Goal: Check status: Check status

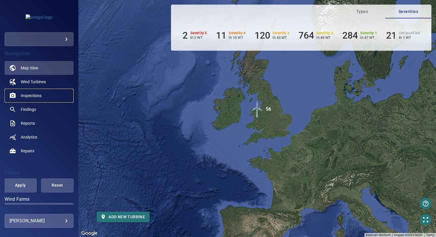
click at [43, 97] on link "Inspections" at bounding box center [39, 96] width 69 height 14
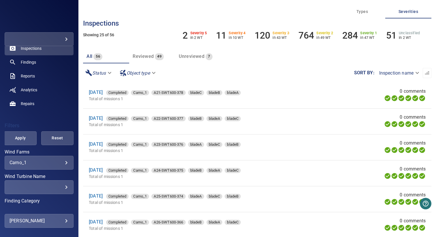
scroll to position [48, 0]
click at [424, 72] on icon "button" at bounding box center [427, 73] width 6 height 6
click at [424, 73] on icon "button" at bounding box center [427, 73] width 6 height 6
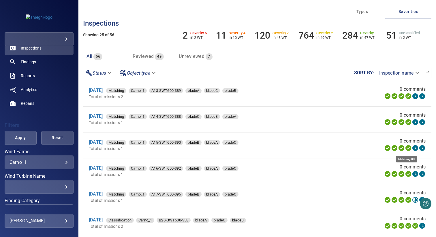
scroll to position [0, 0]
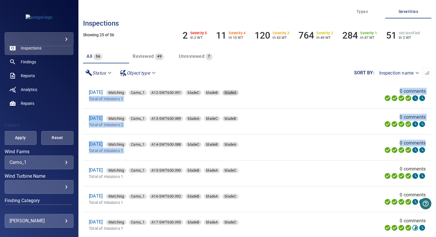
drag, startPoint x: 278, startPoint y: 161, endPoint x: 245, endPoint y: 91, distance: 77.6
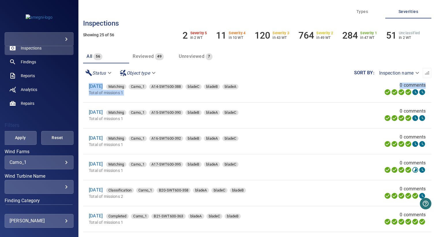
scroll to position [68, 0]
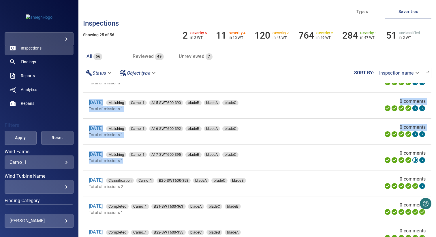
drag, startPoint x: 266, startPoint y: 165, endPoint x: 83, endPoint y: 104, distance: 192.5
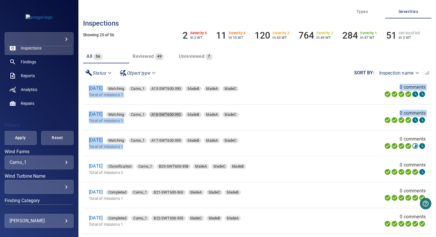
scroll to position [88, 0]
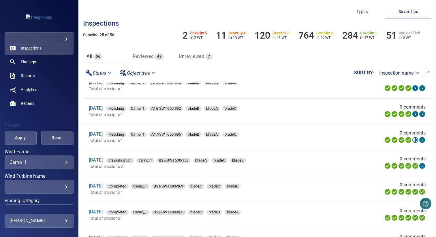
click at [243, 148] on li "[DATE] Matching Carno_1 A17-SWT600-395 bladeB bladeA bladeC Total of missions 1…" at bounding box center [257, 138] width 348 height 26
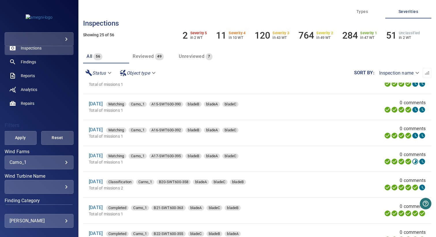
scroll to position [0, 0]
